Goal: Task Accomplishment & Management: Use online tool/utility

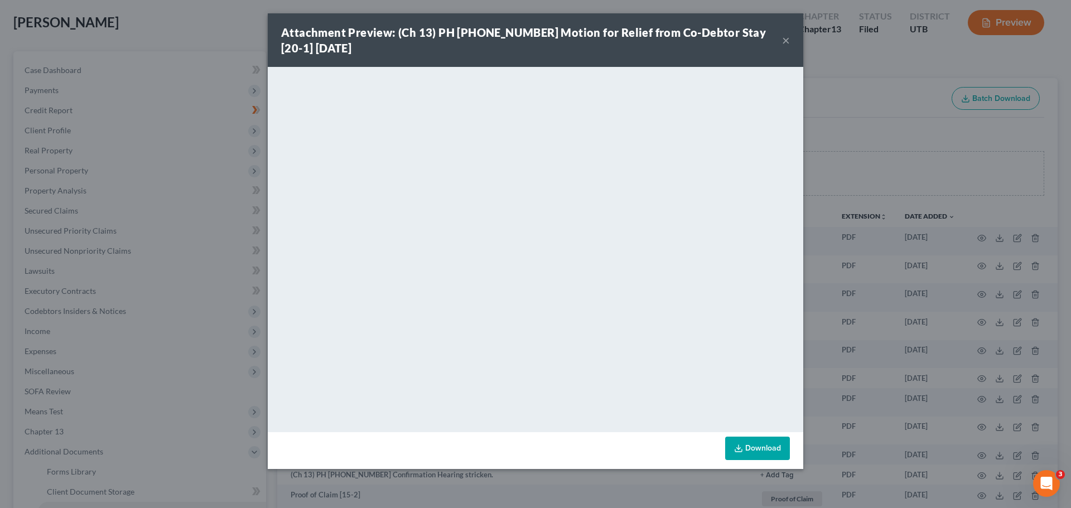
click at [783, 34] on button "×" at bounding box center [786, 39] width 8 height 13
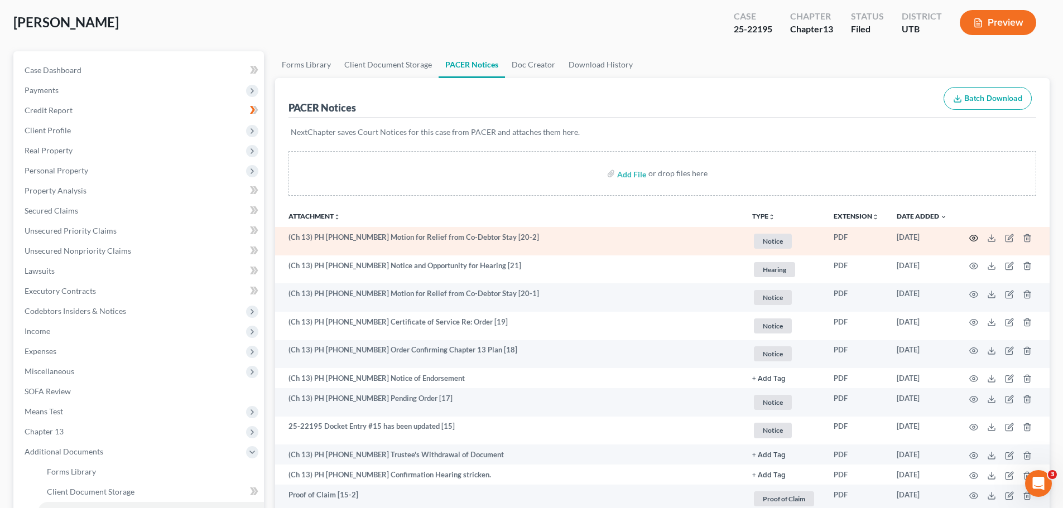
click at [970, 237] on icon "button" at bounding box center [973, 238] width 9 height 9
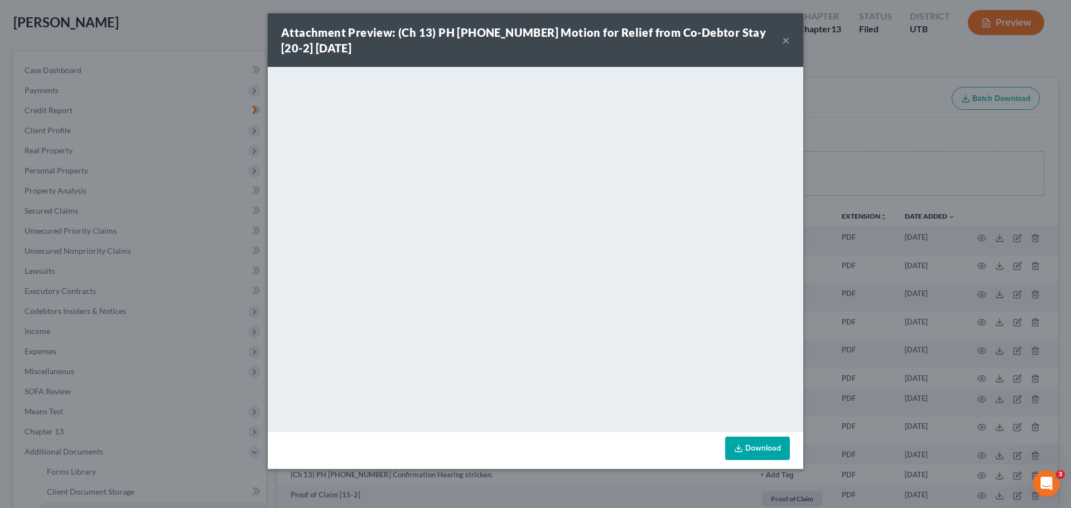
click at [785, 37] on button "×" at bounding box center [786, 39] width 8 height 13
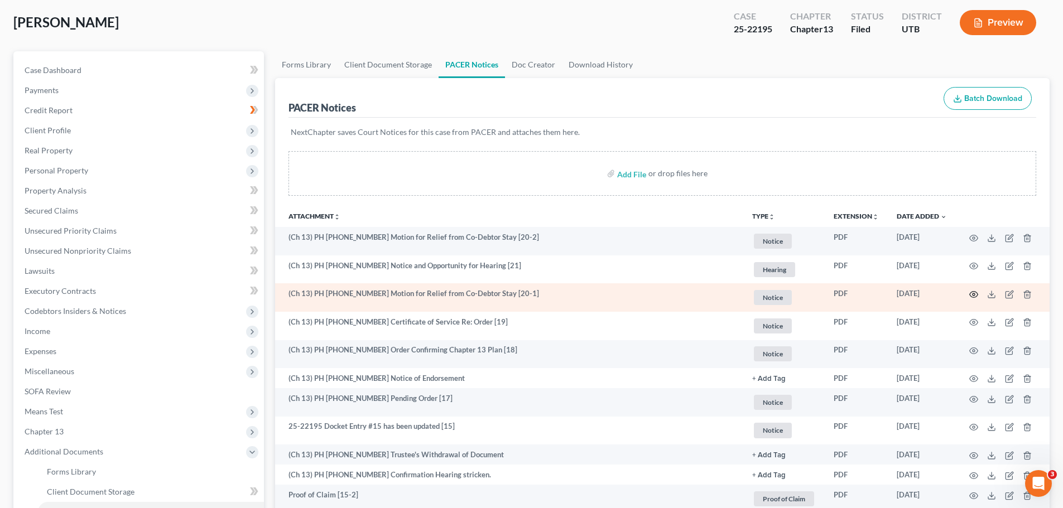
click at [973, 295] on circle "button" at bounding box center [973, 294] width 2 height 2
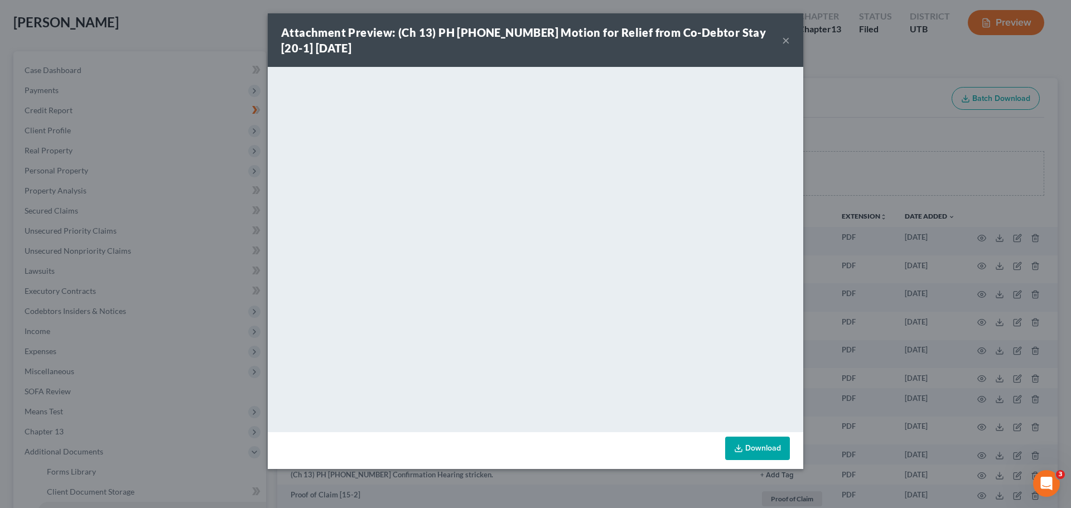
click at [788, 41] on button "×" at bounding box center [786, 39] width 8 height 13
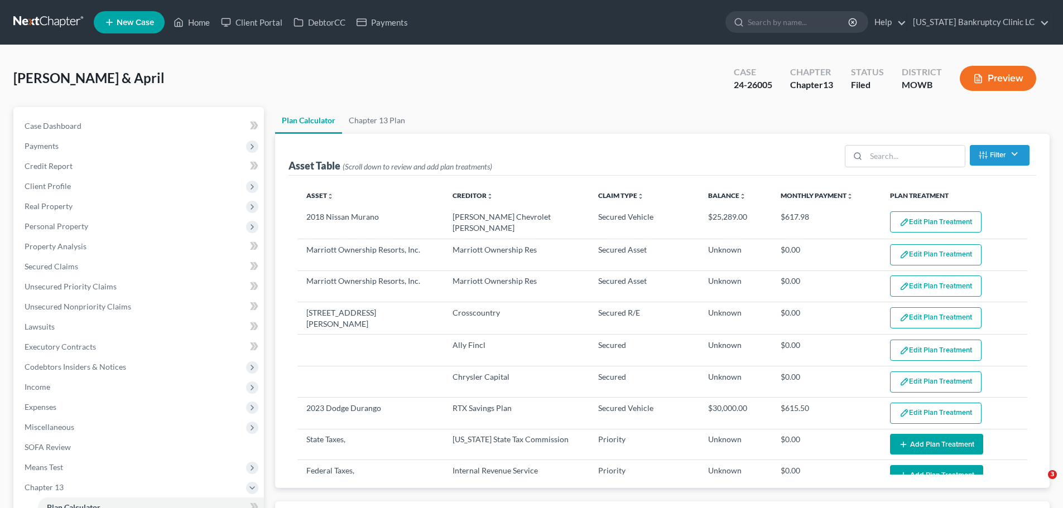
select select "59"
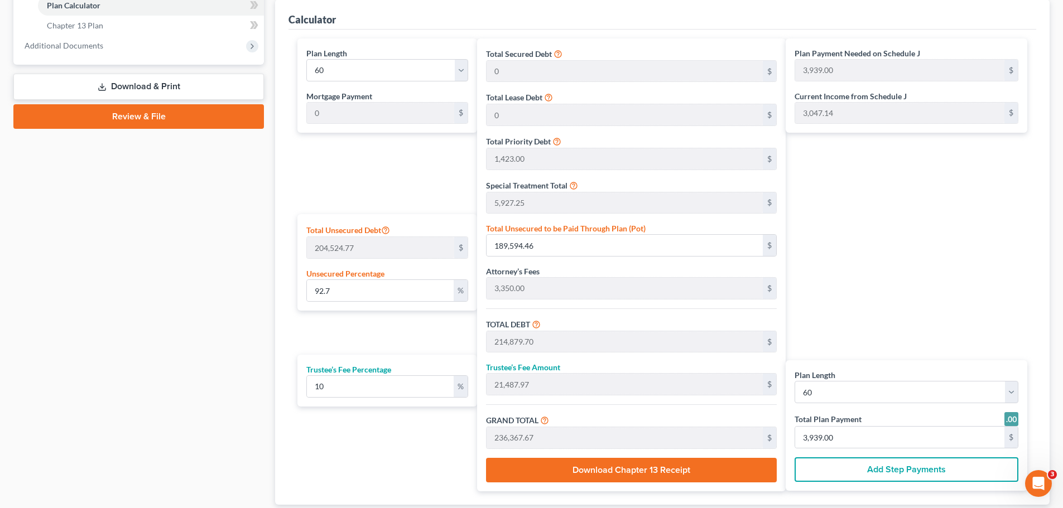
scroll to position [892, 0]
